Goal: Answer question/provide support

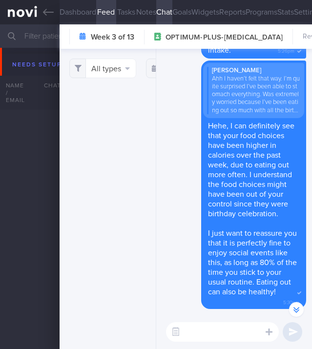
select select "7"
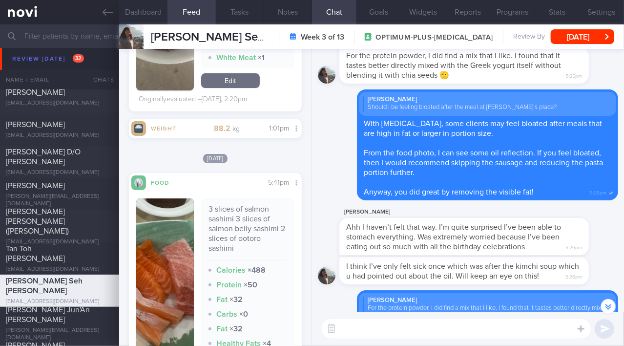
scroll to position [74, 149]
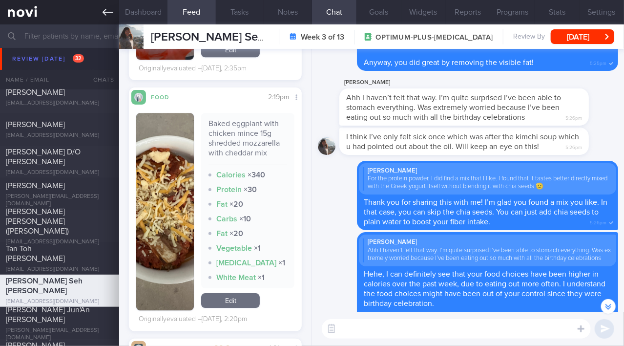
click at [108, 15] on icon at bounding box center [108, 12] width 11 height 11
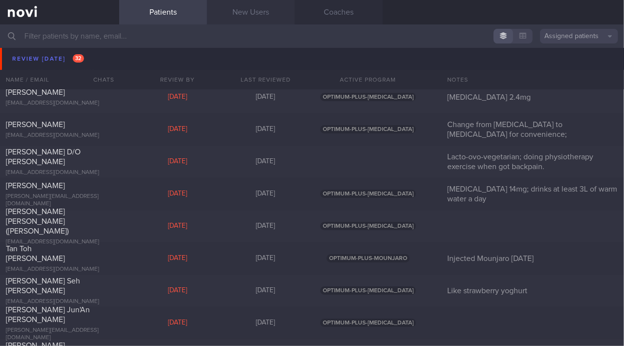
click at [267, 16] on link "New Users" at bounding box center [251, 12] width 88 height 24
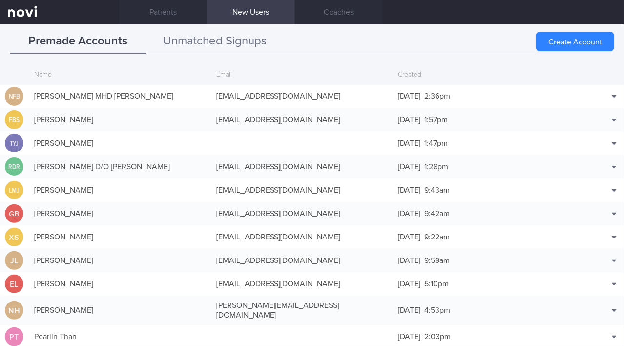
click at [255, 38] on button "Unmatched Signups" at bounding box center [214, 41] width 137 height 24
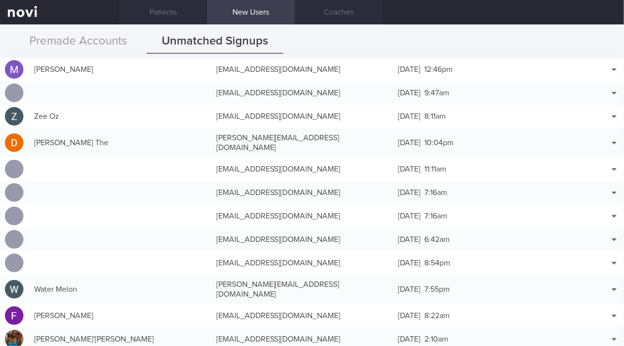
scroll to position [621, 0]
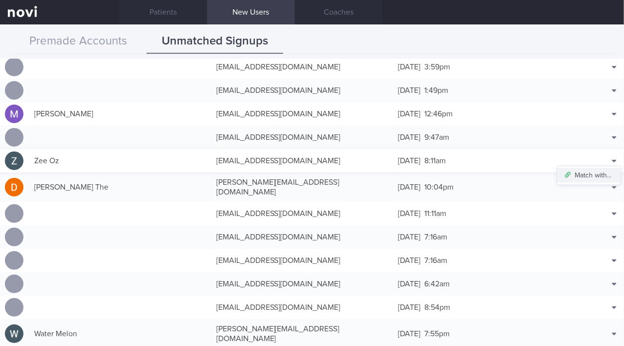
click at [311, 170] on button "Match with..." at bounding box center [589, 175] width 64 height 15
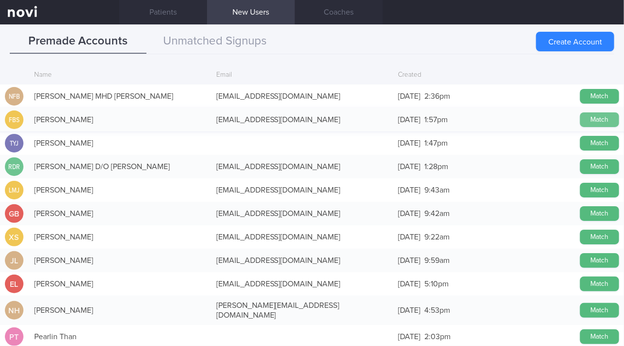
click at [311, 123] on button "Match" at bounding box center [599, 119] width 39 height 15
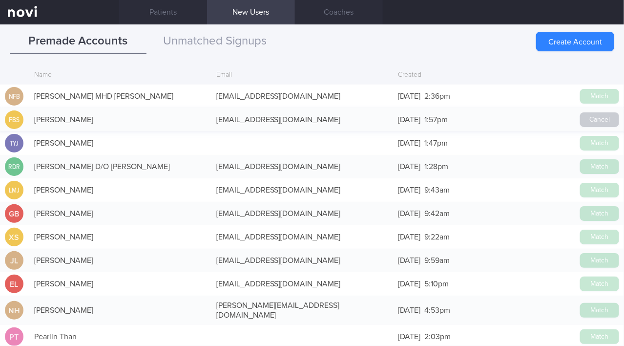
scroll to position [619, 0]
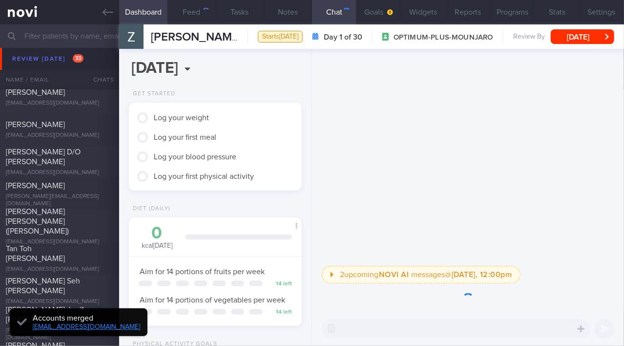
scroll to position [88, 149]
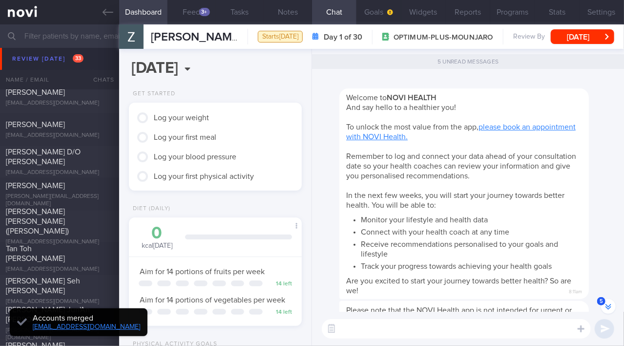
click at [311, 330] on textarea at bounding box center [456, 329] width 269 height 20
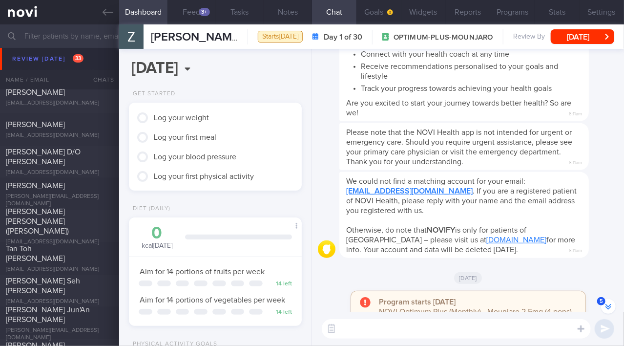
scroll to position [0, 0]
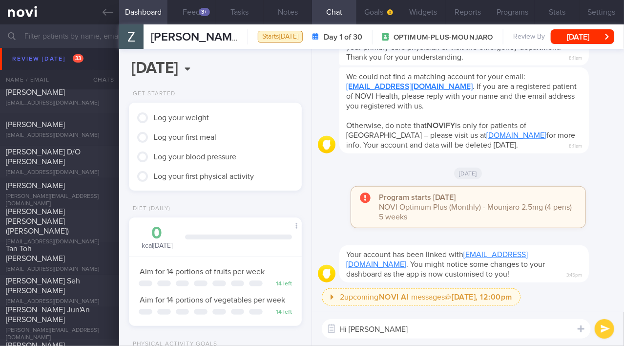
type textarea "Hi [PERSON_NAME]!"
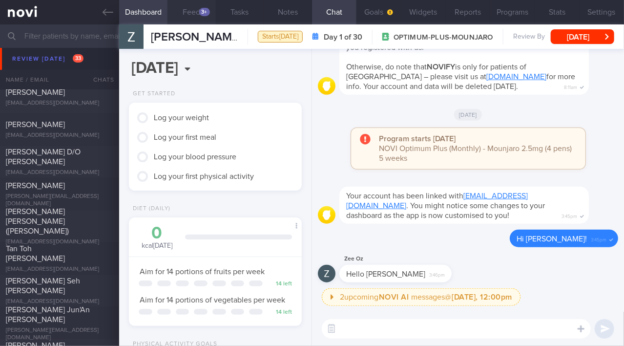
click at [199, 11] on div "3+" at bounding box center [204, 12] width 11 height 8
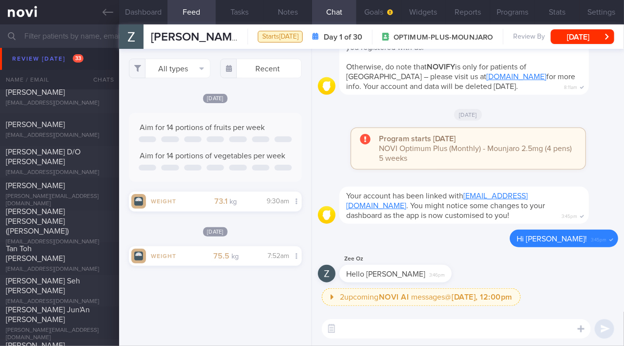
click at [263, 311] on div "All types Food Activity Glucose Weight Medicine Blood Pressure [MEDICAL_DATA] I…" at bounding box center [215, 197] width 192 height 297
click at [311, 12] on button "Settings" at bounding box center [601, 12] width 44 height 24
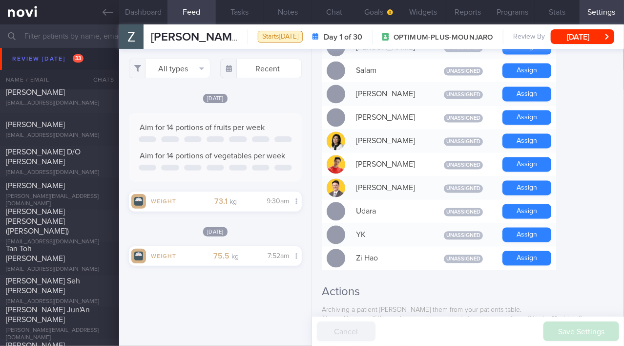
scroll to position [813, 0]
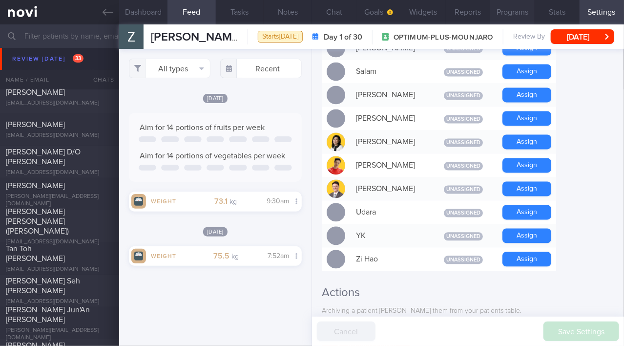
click at [311, 15] on button "Programs" at bounding box center [512, 12] width 44 height 24
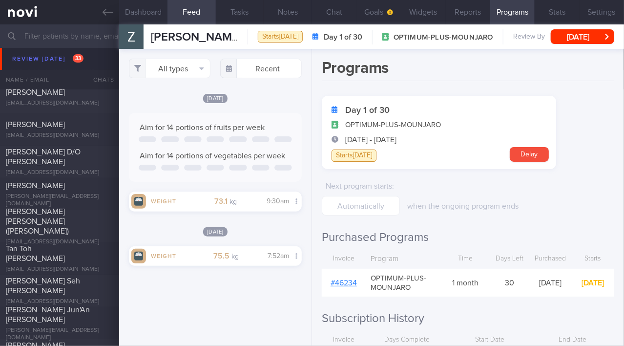
click at [311, 279] on link "# 46234" at bounding box center [343, 283] width 26 height 8
